Goal: Task Accomplishment & Management: Complete application form

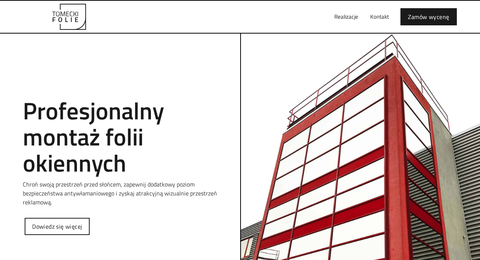
click at [74, 217] on div "Tomecki folie Profesjonalny montaż folii okiennych Chroń swoją przestrzeń przed…" at bounding box center [120, 153] width 224 height 194
click at [74, 222] on link "Dowiedz się więcej" at bounding box center [57, 226] width 65 height 17
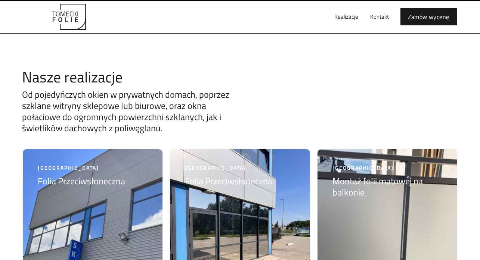
scroll to position [1542, 0]
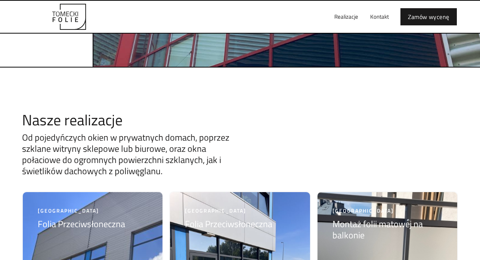
scroll to position [1501, 0]
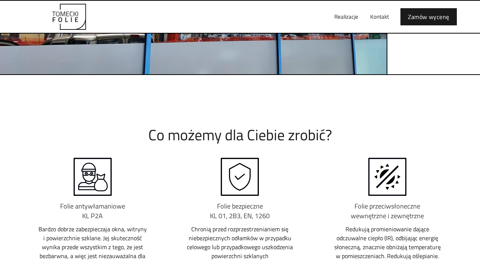
scroll to position [337, 0]
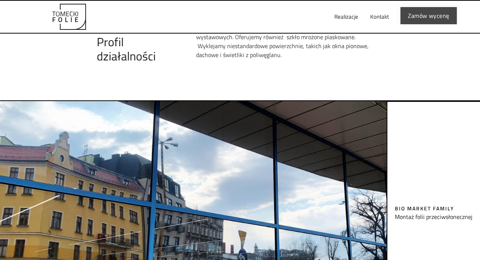
click at [424, 18] on link "Zamów wycenę" at bounding box center [428, 15] width 56 height 17
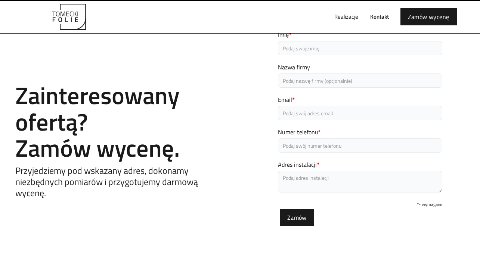
scroll to position [25, 0]
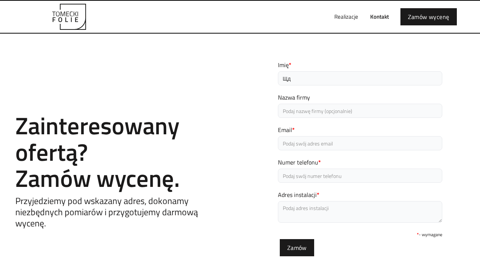
type input "Щ"
type input "Olha"
type input "H"
paste input "[EMAIL_ADDRESS][DOMAIN_NAME]"
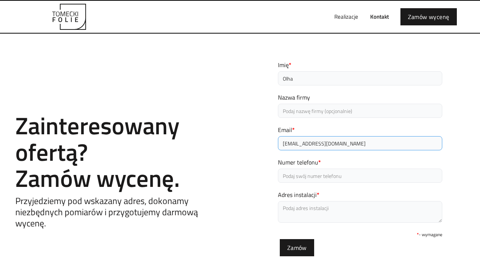
type input "[EMAIL_ADDRESS][DOMAIN_NAME]"
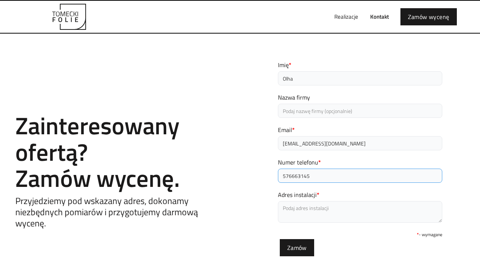
type input "576663145"
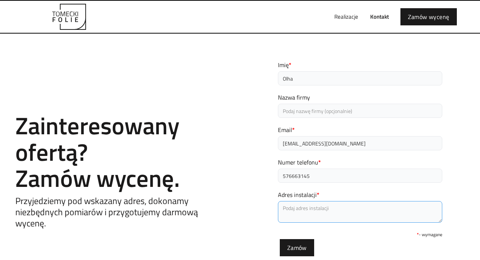
click at [311, 210] on textarea "Adres instalacji *" at bounding box center [360, 212] width 164 height 22
type textarea "Kiełbaśnicza 26"
click at [340, 236] on div "* - wymagane" at bounding box center [360, 234] width 164 height 9
click at [344, 243] on form "Imię * Olha Nazwa firmy Email * [EMAIL_ADDRESS][DOMAIN_NAME] Numer telefonu * 5…" at bounding box center [360, 158] width 164 height 196
click at [376, 16] on link "Kontakt" at bounding box center [379, 17] width 31 height 24
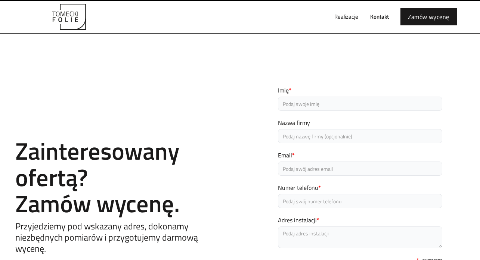
click at [381, 14] on link "Kontakt" at bounding box center [379, 17] width 31 height 24
type input "Olha"
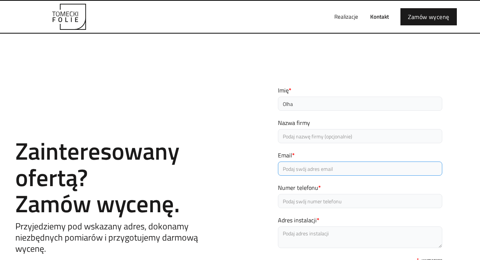
paste input "[EMAIL_ADDRESS][DOMAIN_NAME]"
type input "[EMAIL_ADDRESS][DOMAIN_NAME]"
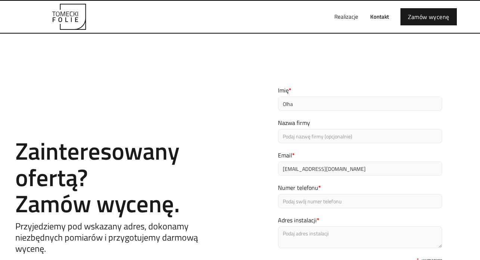
click at [312, 210] on form "Imię * Olha Nazwa firmy Email * [EMAIL_ADDRESS][DOMAIN_NAME] Numer telefonu * A…" at bounding box center [360, 184] width 164 height 196
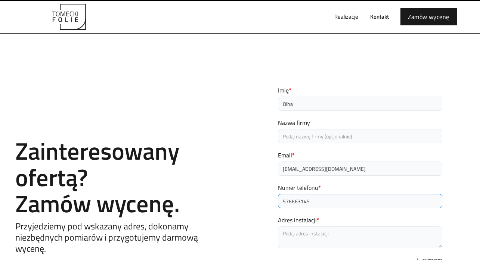
type input "576663145"
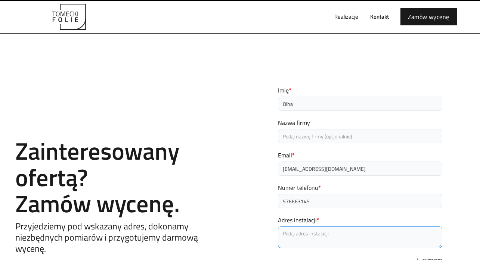
click at [314, 237] on textarea "Adres instalacji *" at bounding box center [360, 238] width 164 height 22
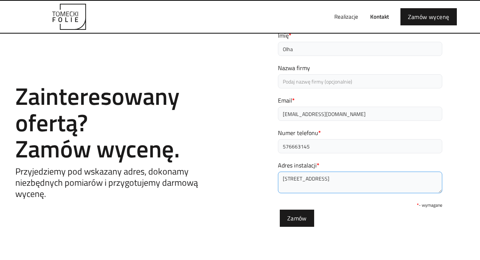
scroll to position [148, 0]
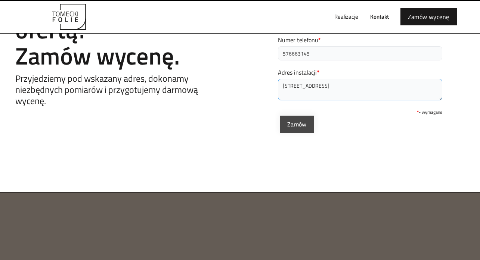
type textarea "[STREET_ADDRESS]"
click at [290, 127] on input "Zamów" at bounding box center [297, 124] width 34 height 17
type input "Proszę czekać..."
